Goal: Task Accomplishment & Management: Use online tool/utility

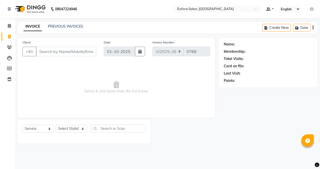
select select "6684"
select select "service"
click at [312, 9] on icon at bounding box center [312, 9] width 4 height 4
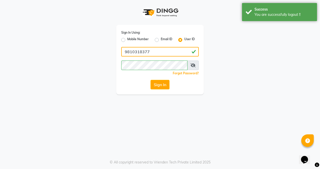
click at [166, 53] on input "9810318377" at bounding box center [160, 52] width 78 height 10
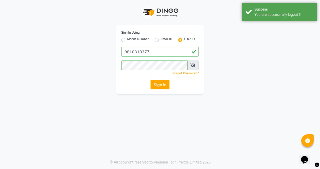
click at [178, 99] on div "Sign In Using: Mobile Number Email ID User ID 9810318377 Remember me Forgot Pas…" at bounding box center [160, 84] width 320 height 169
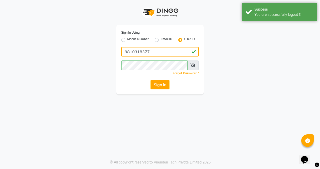
drag, startPoint x: 160, startPoint y: 52, endPoint x: 70, endPoint y: 51, distance: 90.2
click at [70, 51] on div "Sign In Using: Mobile Number Email ID User ID 9810318377 Remember me Forgot Pas…" at bounding box center [160, 47] width 285 height 94
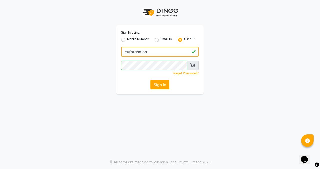
type input "euforasalon"
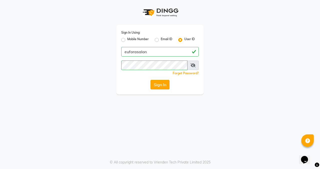
click at [153, 86] on button "Sign In" at bounding box center [160, 85] width 19 height 10
